Goal: Task Accomplishment & Management: Use online tool/utility

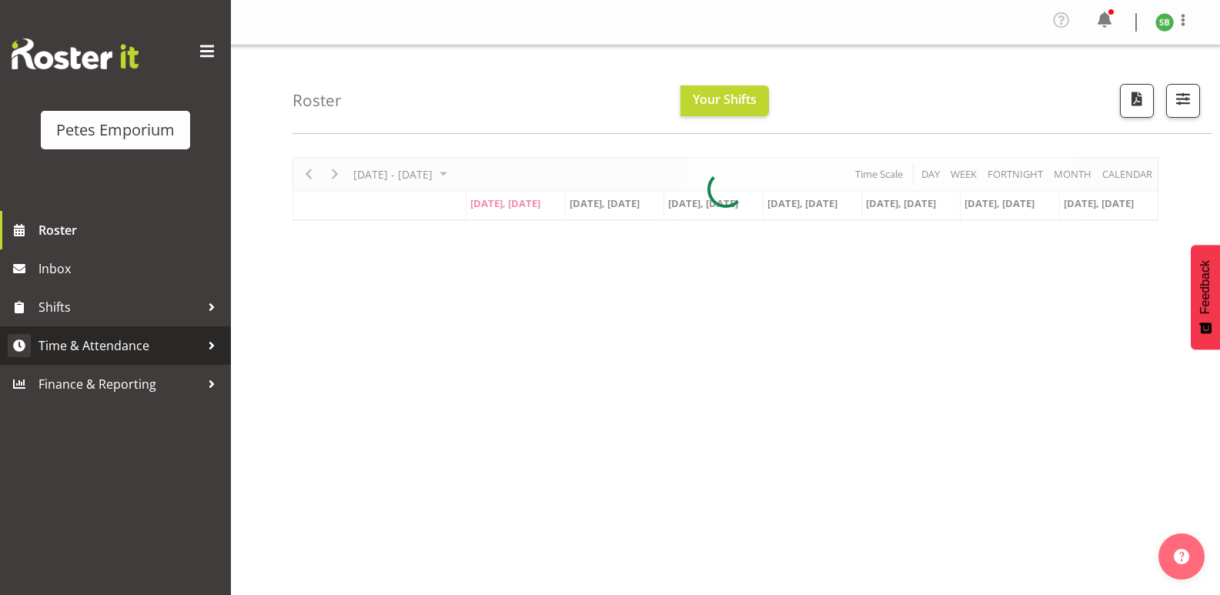
click at [109, 336] on span "Time & Attendance" at bounding box center [119, 345] width 162 height 23
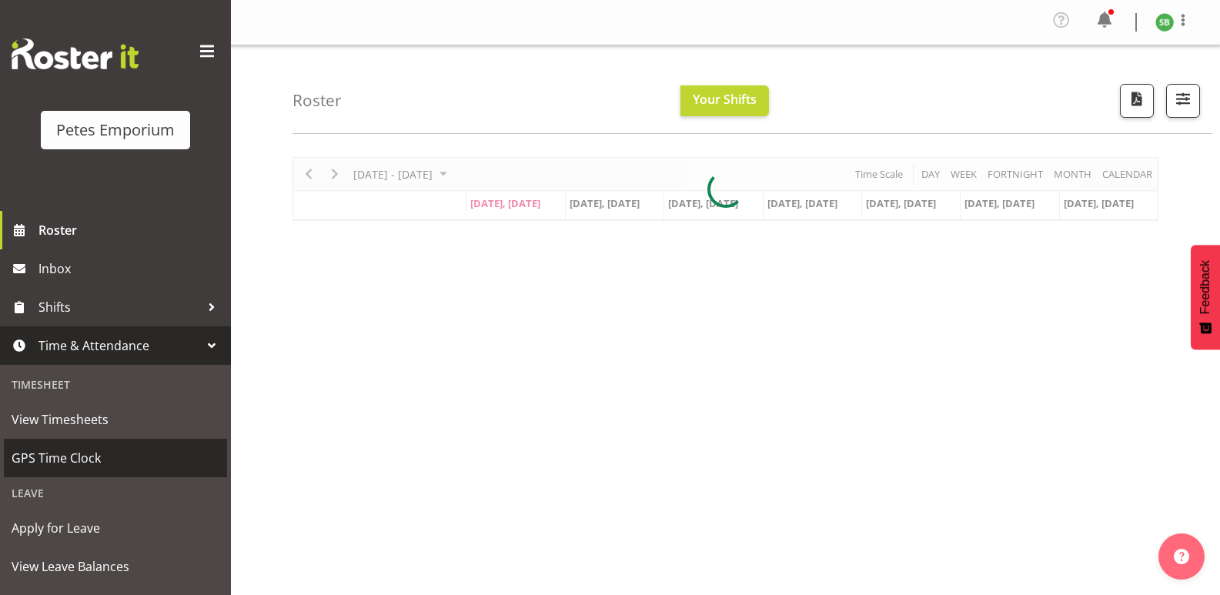
click at [62, 460] on span "GPS Time Clock" at bounding box center [116, 457] width 208 height 23
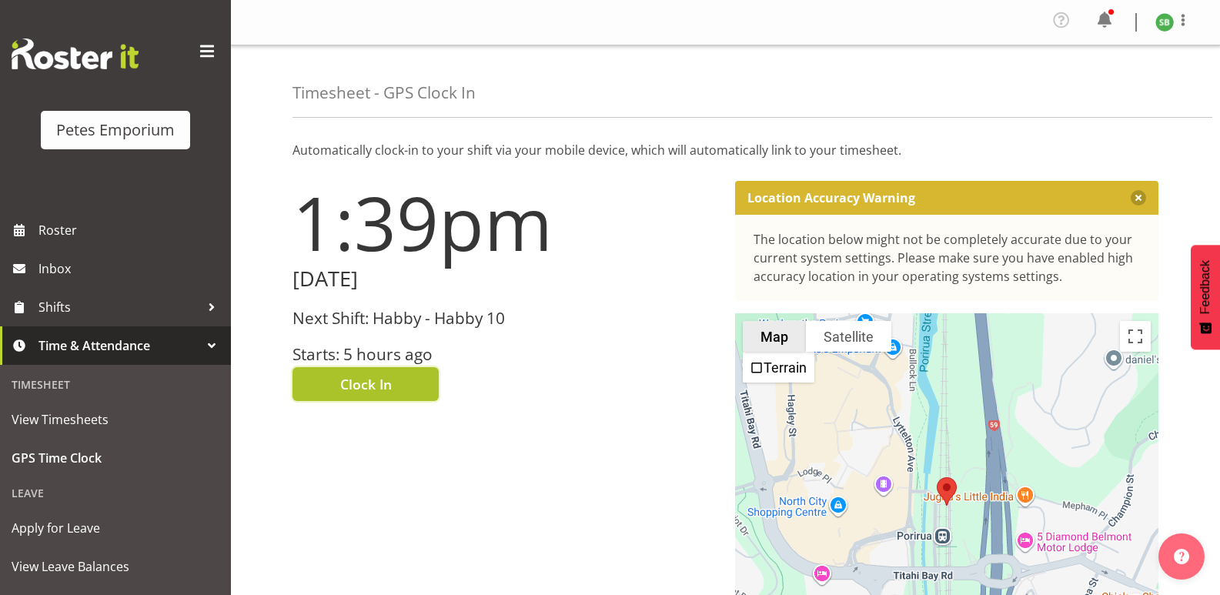
click at [389, 387] on span "Clock In" at bounding box center [366, 384] width 52 height 20
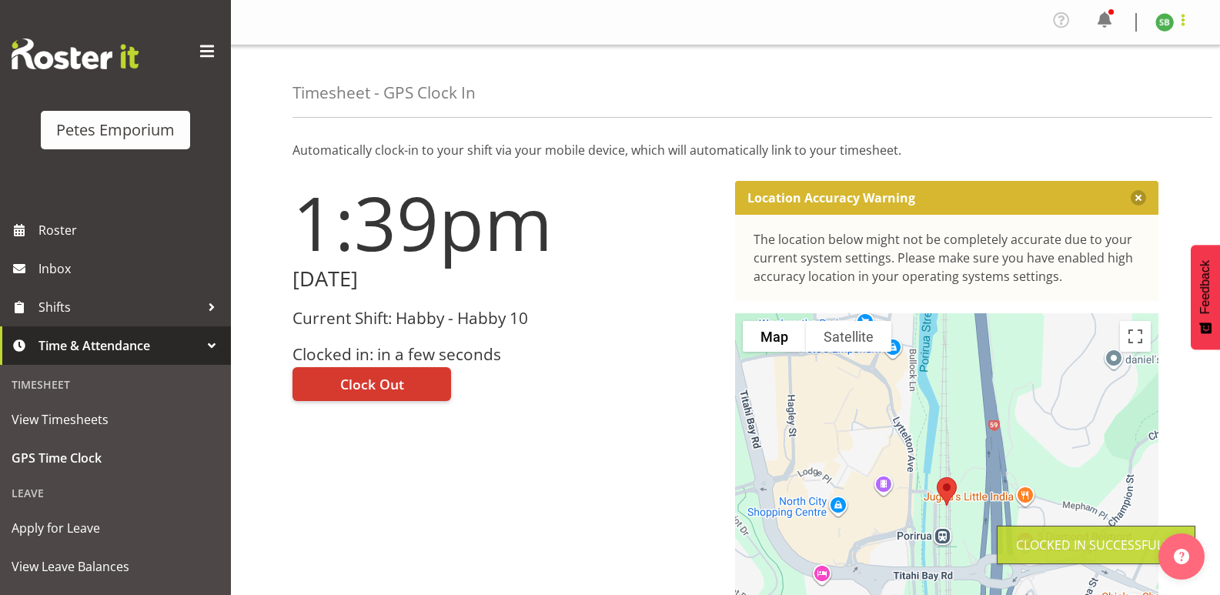
click at [1183, 23] on span at bounding box center [1183, 20] width 18 height 18
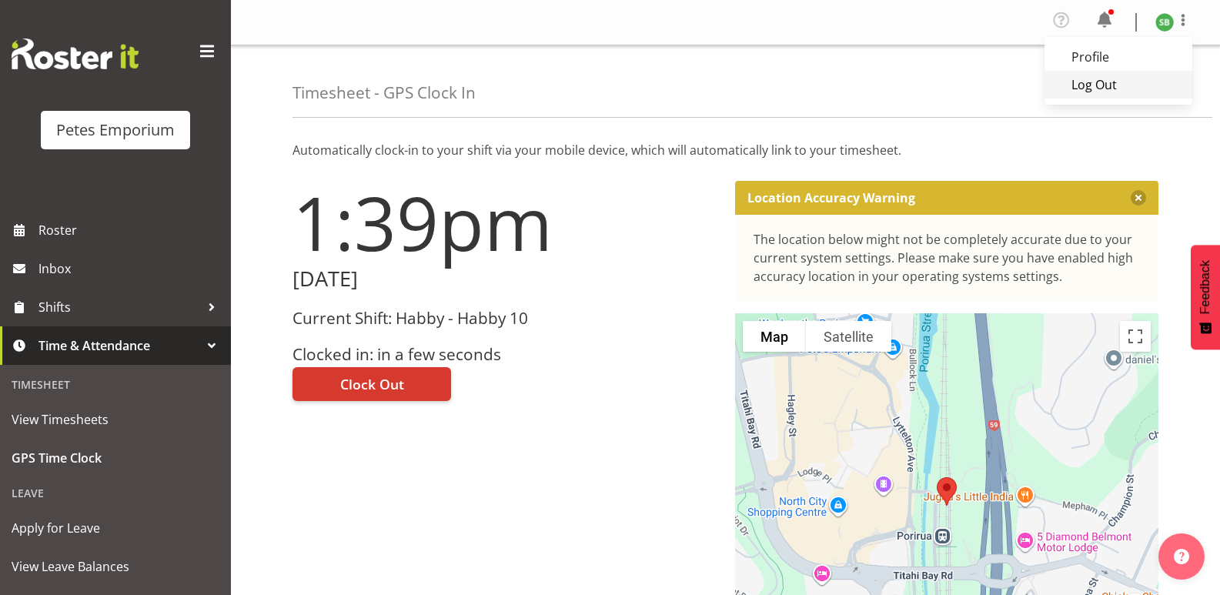
click at [1108, 83] on link "Log Out" at bounding box center [1119, 85] width 148 height 28
